Goal: Register for event/course

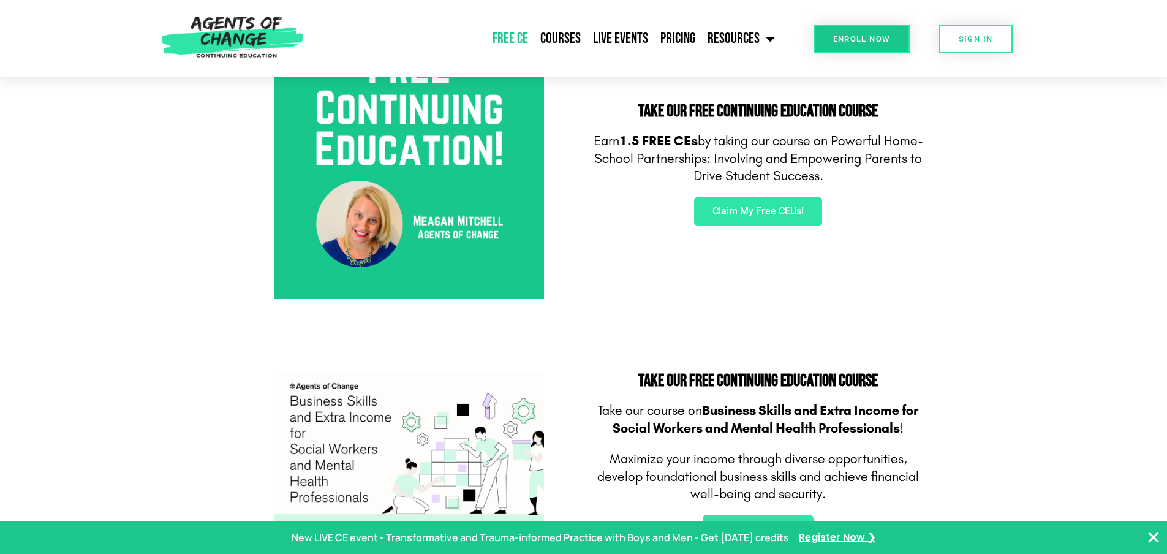
scroll to position [186, 0]
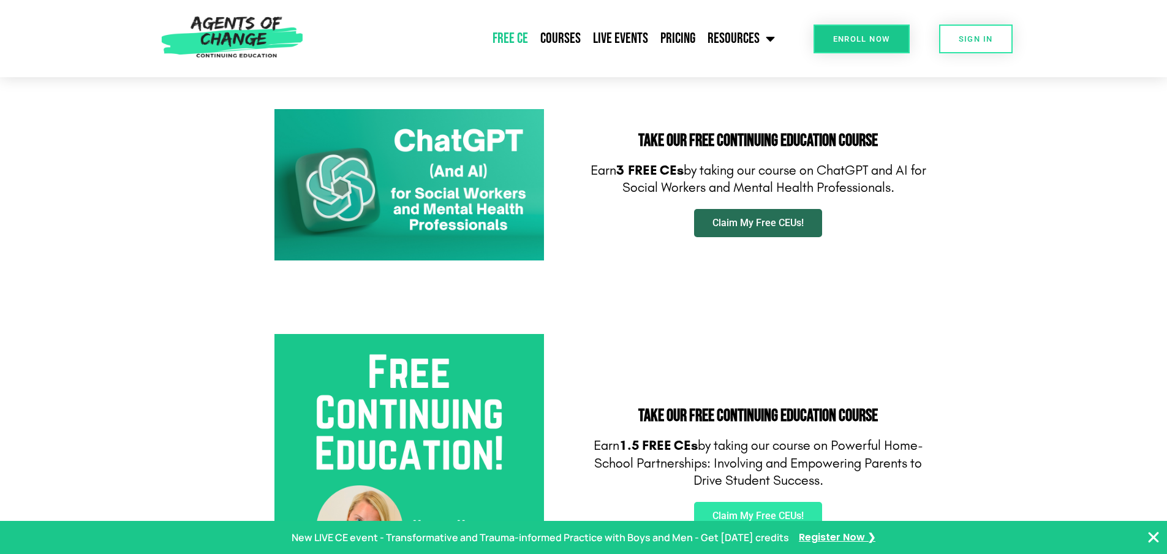
click at [791, 228] on span "Claim My Free CEUs!" at bounding box center [758, 223] width 91 height 10
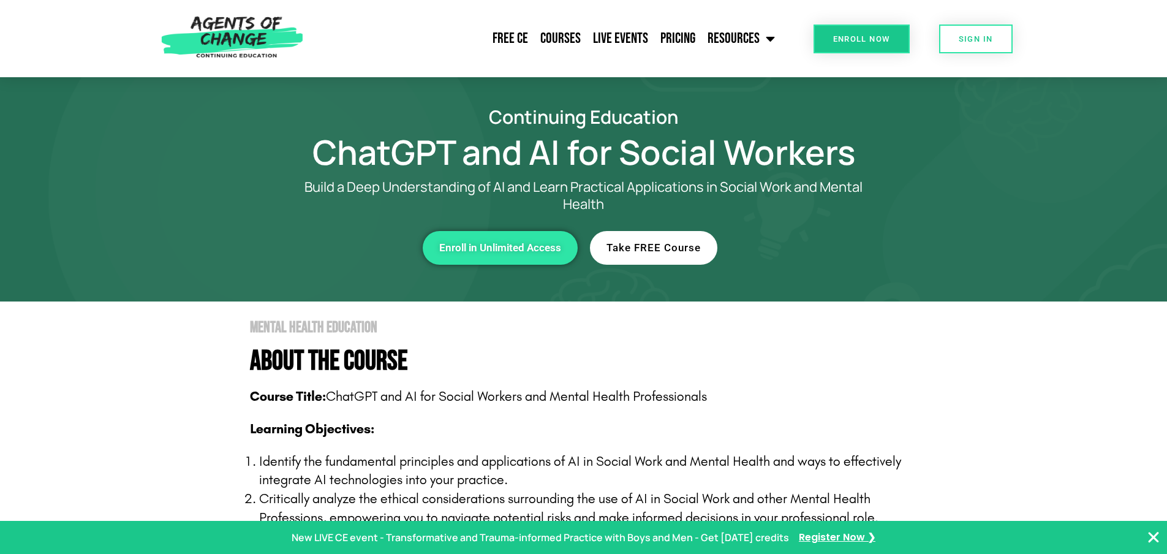
click at [686, 260] on link "Take FREE Course" at bounding box center [653, 248] width 127 height 34
